Goal: Information Seeking & Learning: Compare options

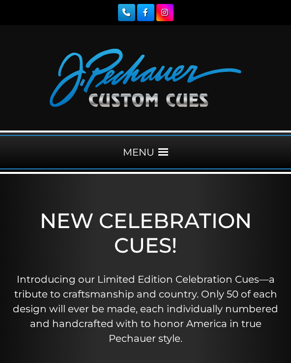
click at [135, 167] on div "MENU" at bounding box center [145, 152] width 291 height 34
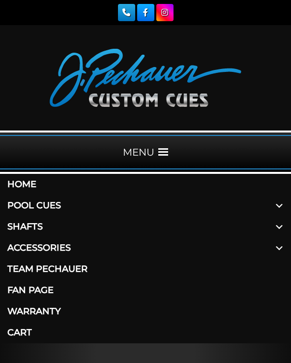
click at [12, 209] on link "Pool Cues" at bounding box center [145, 205] width 291 height 21
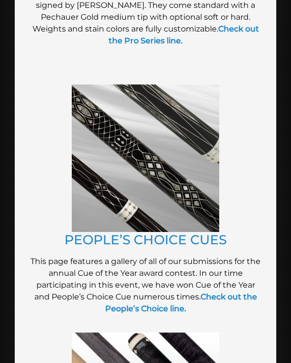
scroll to position [1377, 0]
click at [208, 240] on link "PEOPLE’S CHOICE CUES" at bounding box center [145, 240] width 162 height 16
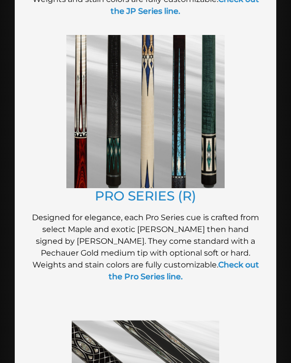
scroll to position [1142, 0]
click at [168, 188] on link "PRO SERIES (R)" at bounding box center [145, 196] width 101 height 16
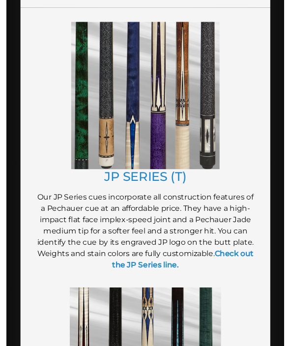
scroll to position [877, 0]
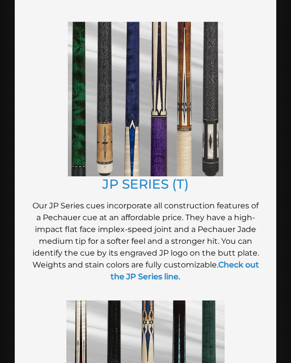
click at [114, 183] on link "JP SERIES (T)" at bounding box center [145, 184] width 87 height 16
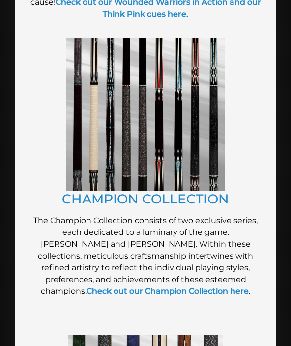
scroll to position [563, 0]
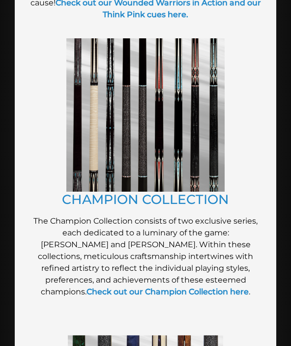
click at [85, 203] on link "CHAMPION COLLECTION" at bounding box center [145, 200] width 167 height 16
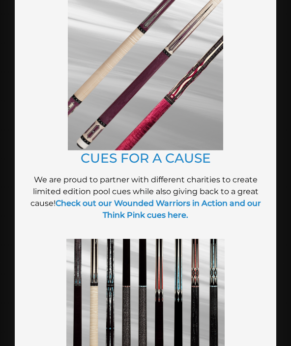
scroll to position [358, 0]
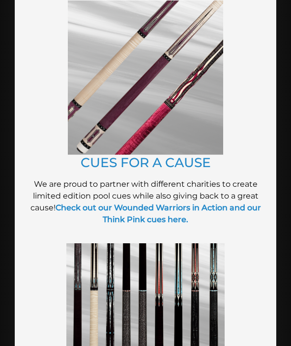
click at [99, 168] on link "CUES FOR A CAUSE" at bounding box center [146, 163] width 130 height 16
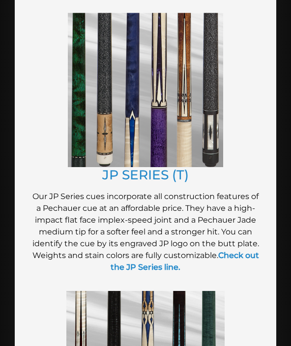
scroll to position [885, 0]
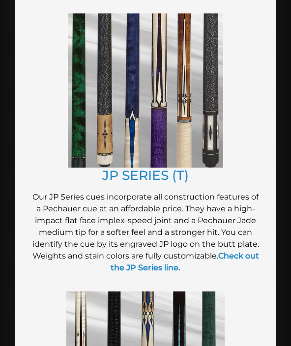
click at [106, 171] on link "JP SERIES (T)" at bounding box center [145, 176] width 87 height 16
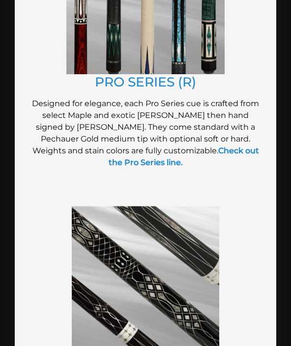
scroll to position [1254, 0]
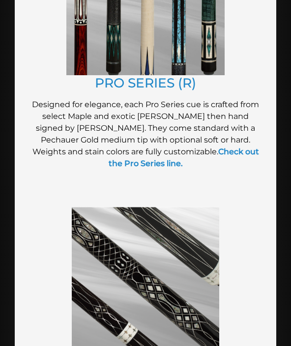
click at [106, 84] on link "PRO SERIES (R)" at bounding box center [145, 83] width 101 height 16
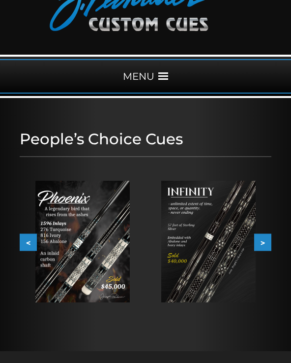
scroll to position [138, 0]
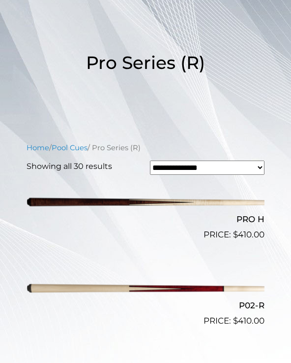
scroll to position [188, 0]
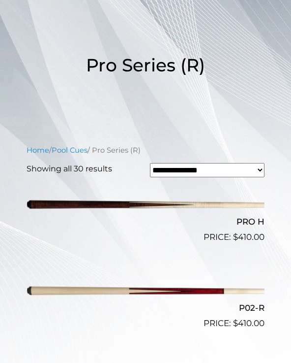
click at [222, 177] on select "**********" at bounding box center [207, 170] width 115 height 14
select select "*****"
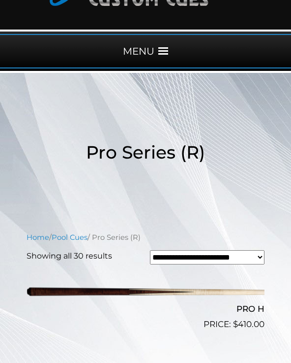
scroll to position [98, 0]
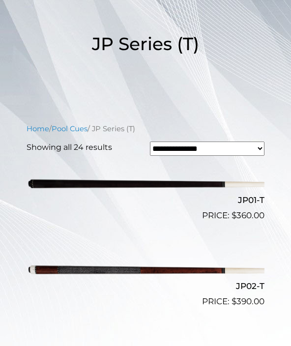
click at [164, 147] on select "**********" at bounding box center [207, 149] width 115 height 14
select select "*****"
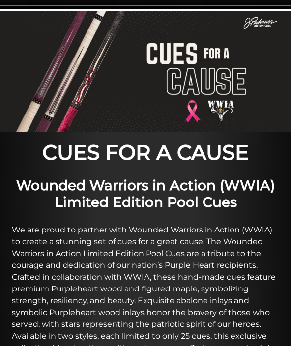
scroll to position [129, 0]
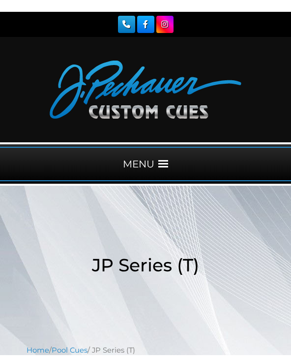
scroll to position [64, 0]
